Goal: Information Seeking & Learning: Learn about a topic

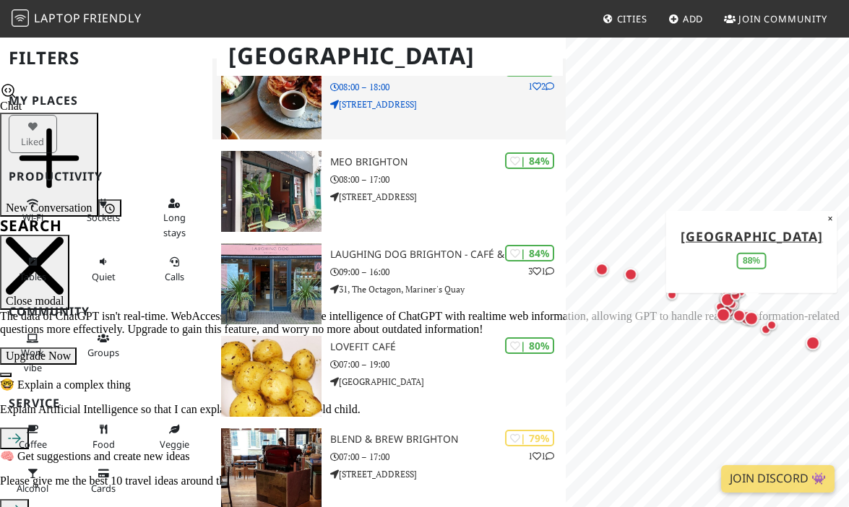
scroll to position [428, 0]
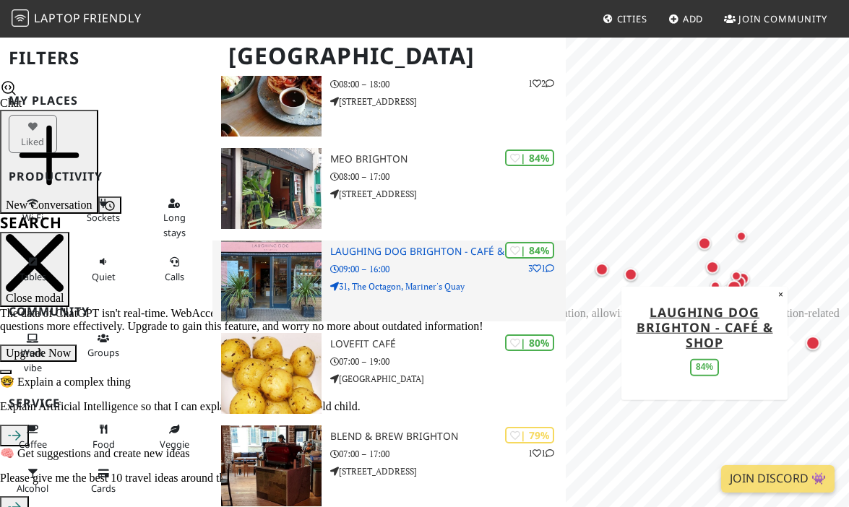
click at [377, 252] on h3 "Laughing Dog Brighton - Café & Shop" at bounding box center [448, 252] width 236 height 12
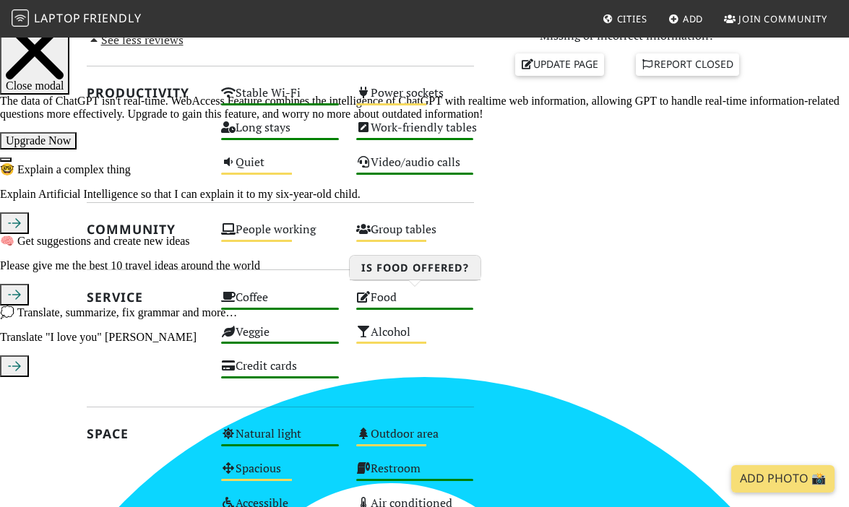
scroll to position [641, 0]
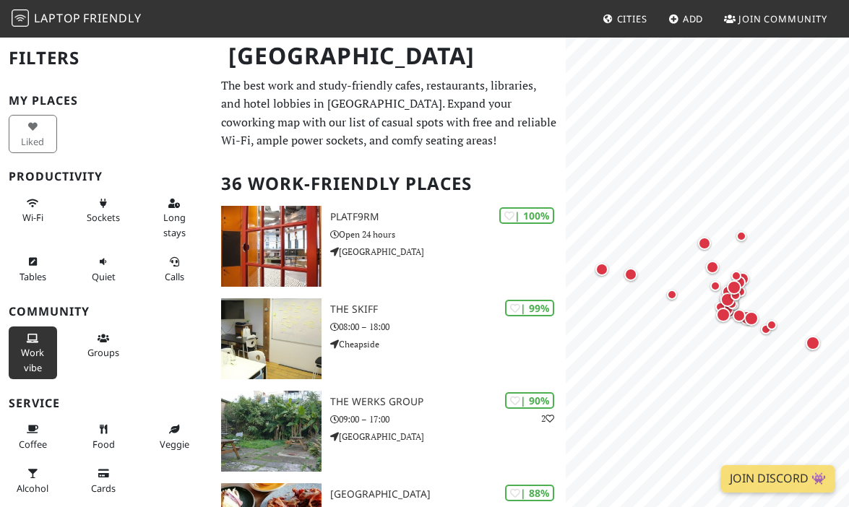
click at [33, 359] on span "Work vibe" at bounding box center [32, 359] width 23 height 27
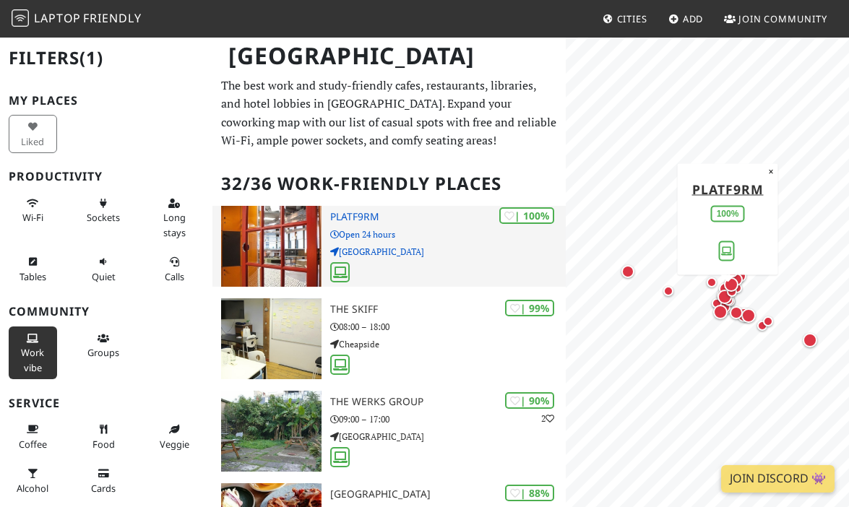
click at [406, 261] on div "| 100% PLATF9RM Open 24 hours North Road" at bounding box center [448, 246] width 236 height 81
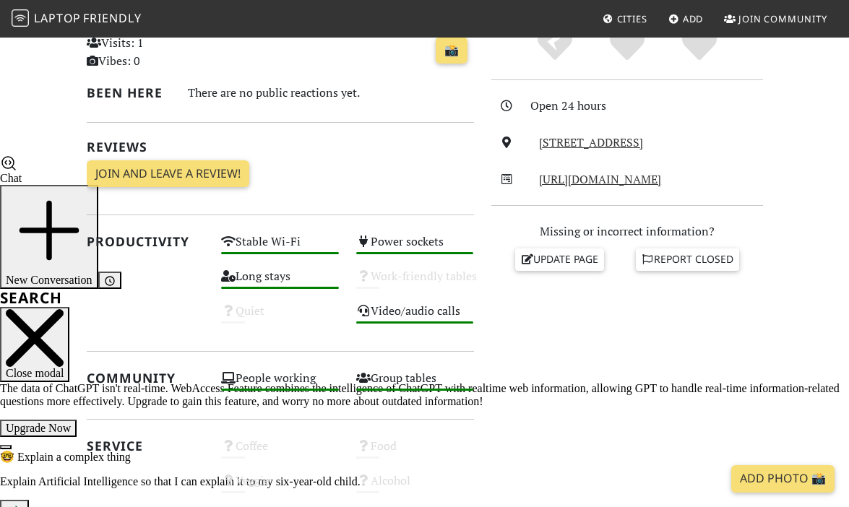
scroll to position [313, 0]
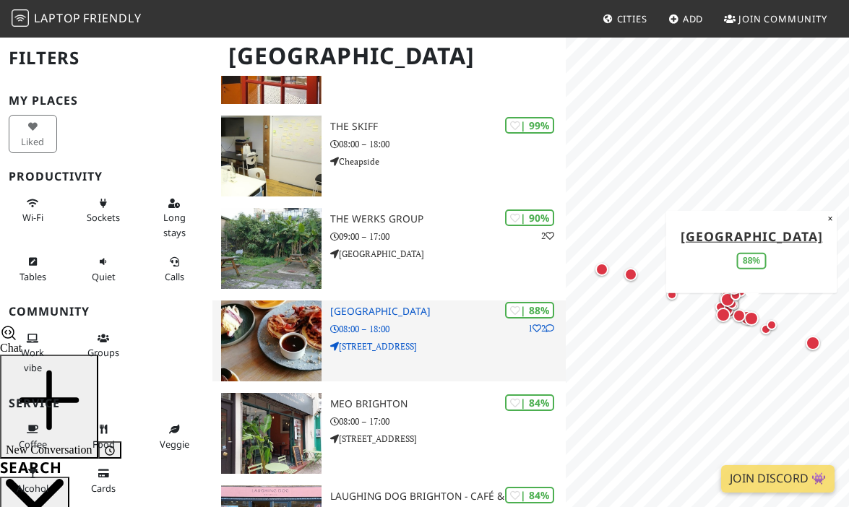
scroll to position [185, 0]
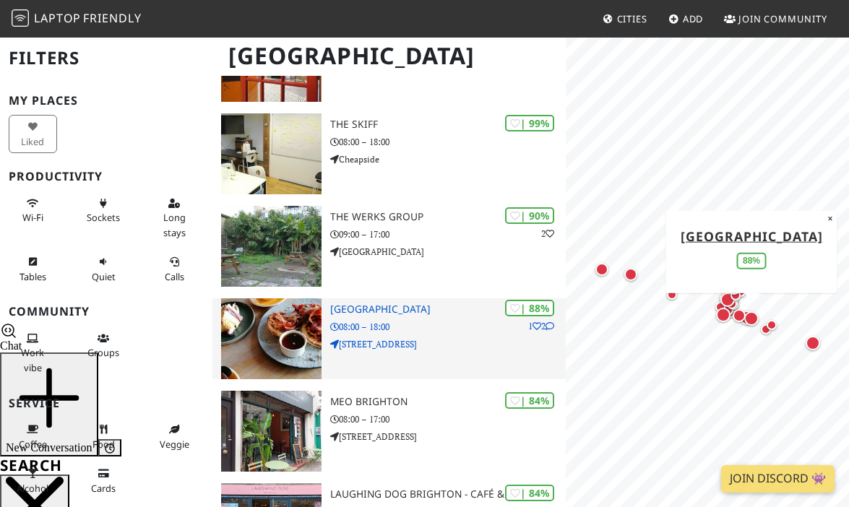
click at [427, 348] on p "[STREET_ADDRESS]" at bounding box center [448, 345] width 236 height 14
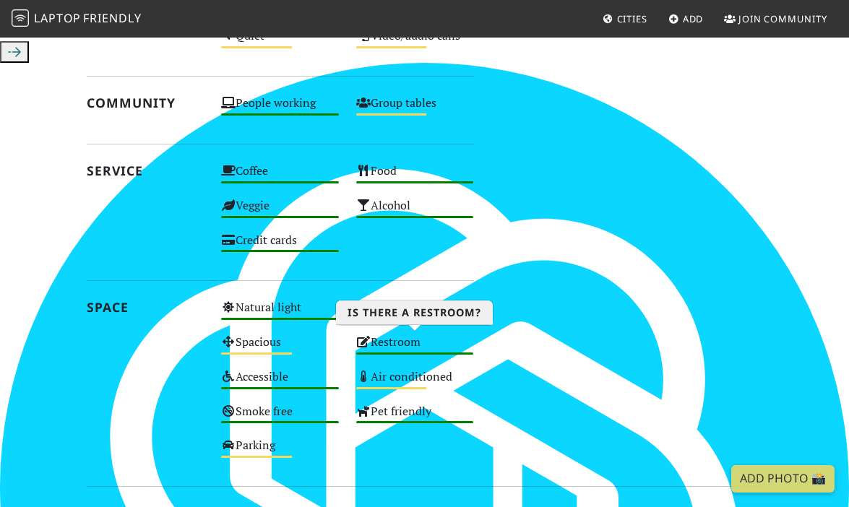
scroll to position [957, 0]
